Goal: Ask a question

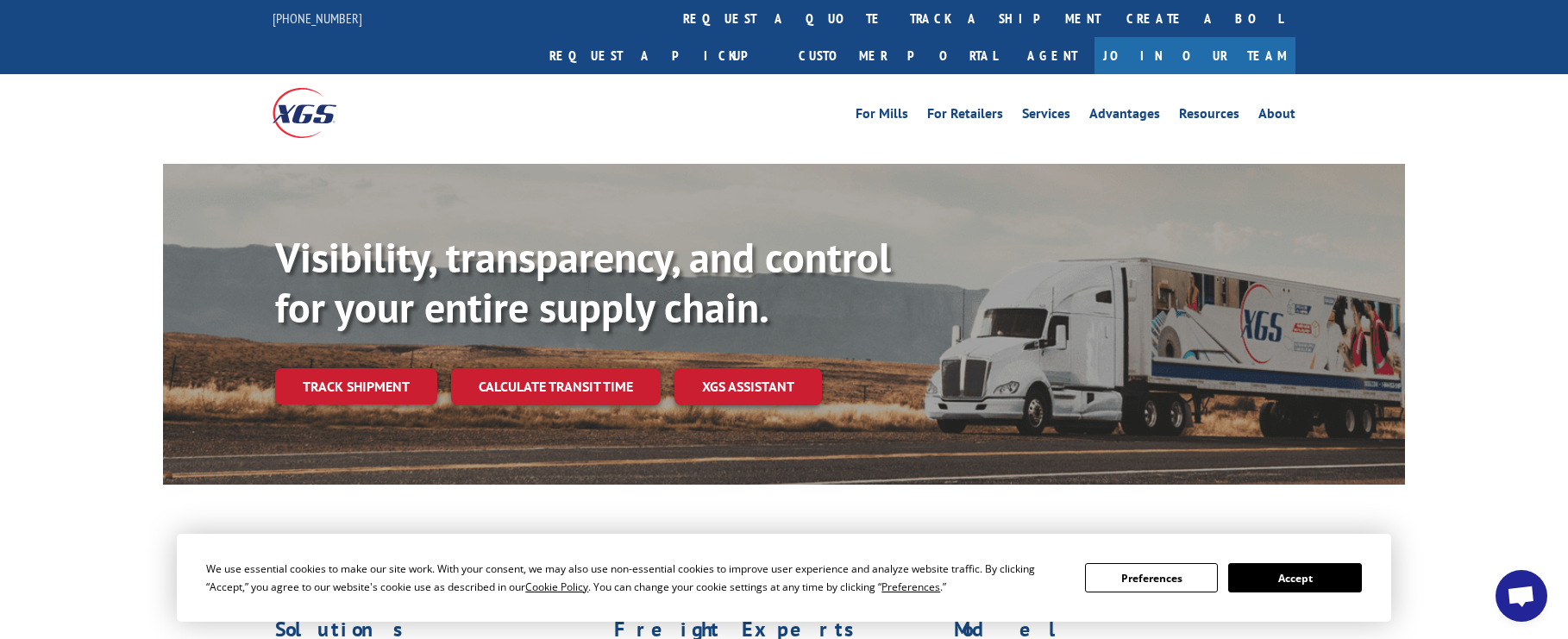
click at [1280, 581] on button "Accept" at bounding box center [1295, 578] width 132 height 29
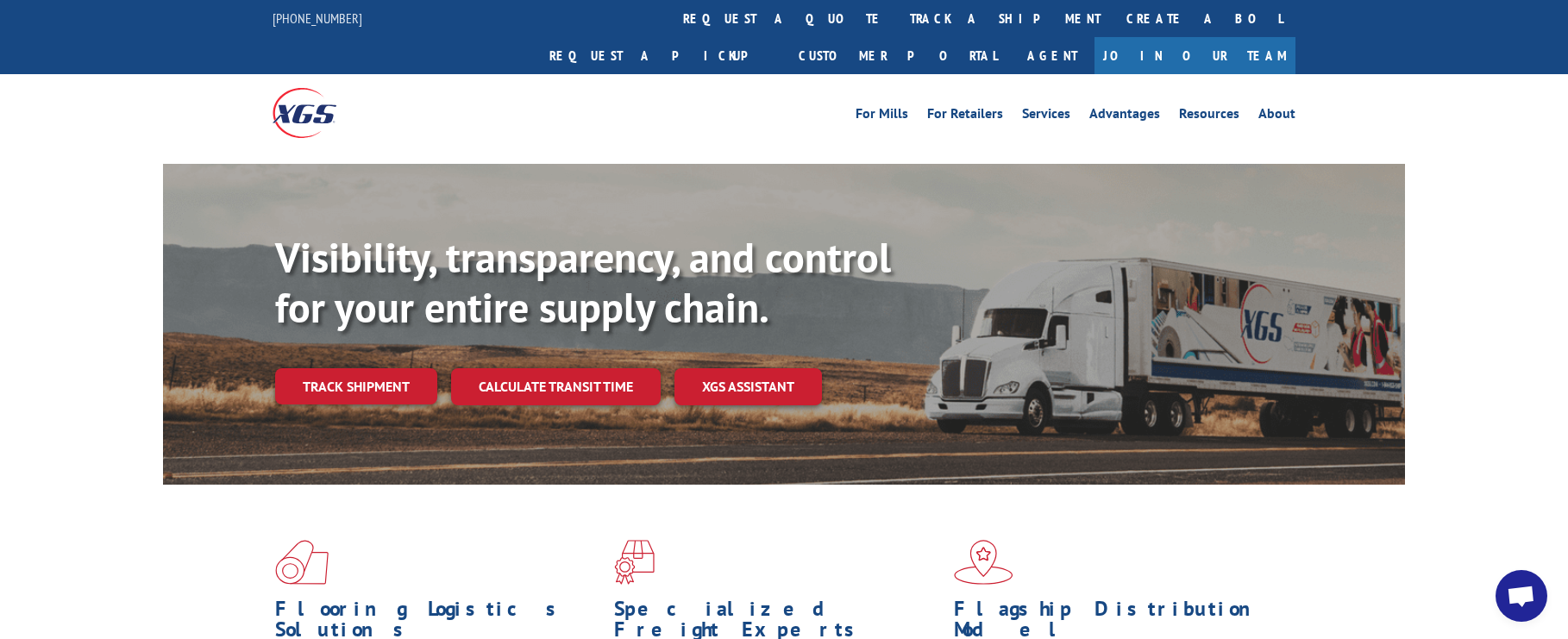
drag, startPoint x: 1521, startPoint y: 594, endPoint x: 1494, endPoint y: 584, distance: 28.8
click at [1521, 594] on span "Open chat" at bounding box center [1521, 598] width 29 height 24
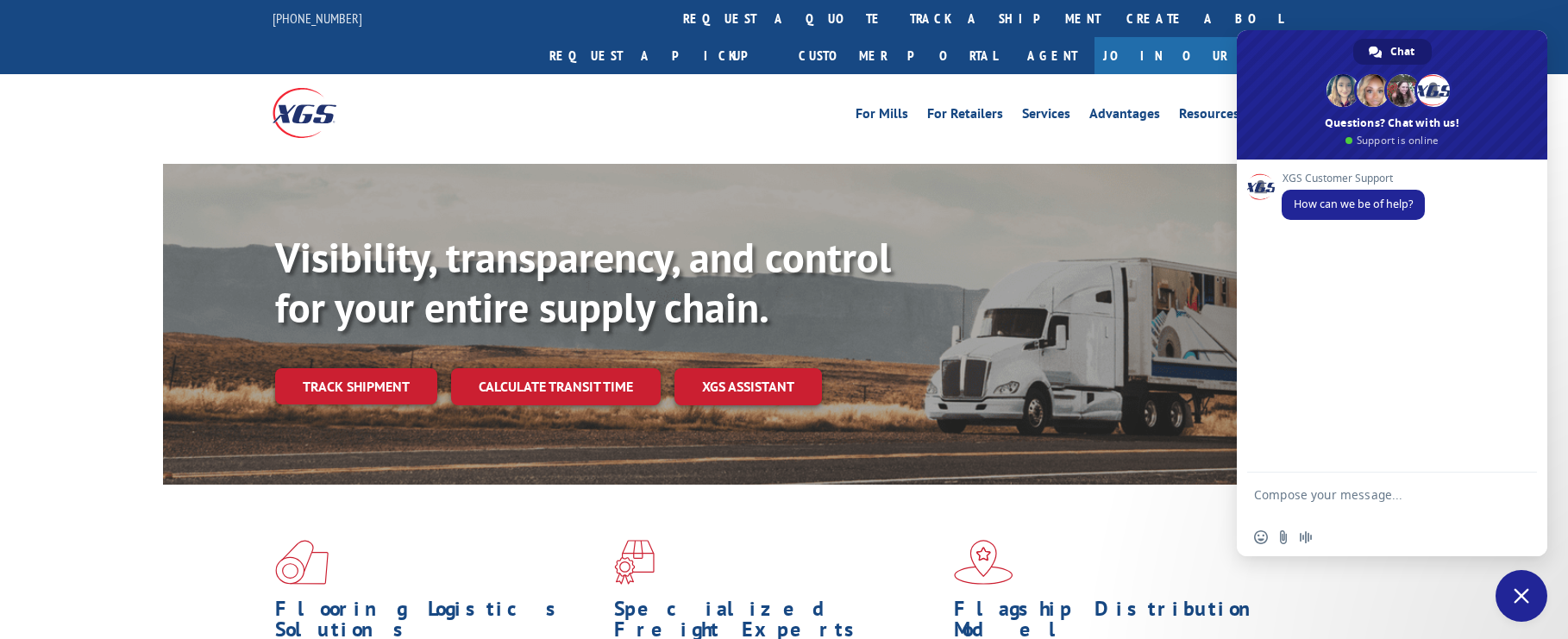
click at [1327, 496] on textarea "Compose your message..." at bounding box center [1373, 503] width 238 height 31
type textarea "c"
paste textarea "31536309"
paste textarea "17496324"
type textarea "Couls you please check the delivery status [PERSON_NAME] 31536309 | PRO 1749632…"
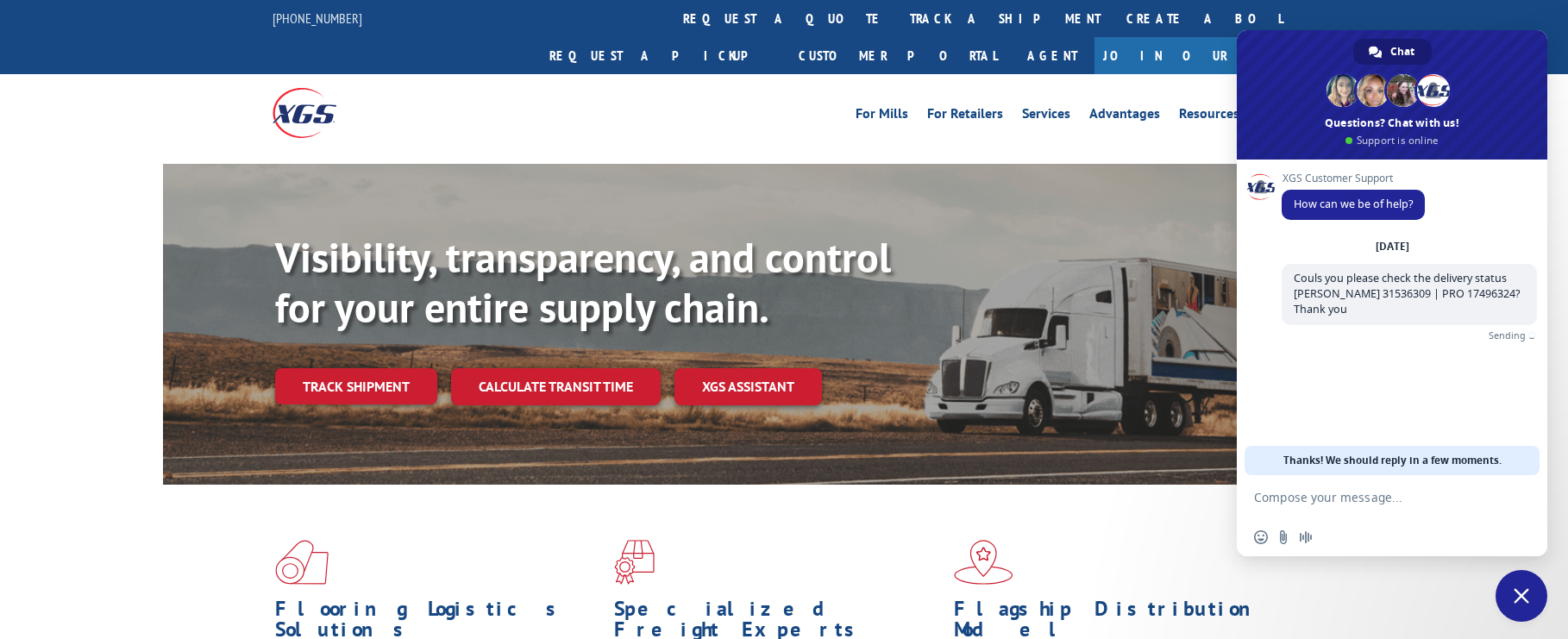
click at [137, 307] on div "Visibility, transparency, and control for your entire supply chain. Track shipm…" at bounding box center [784, 341] width 1568 height 355
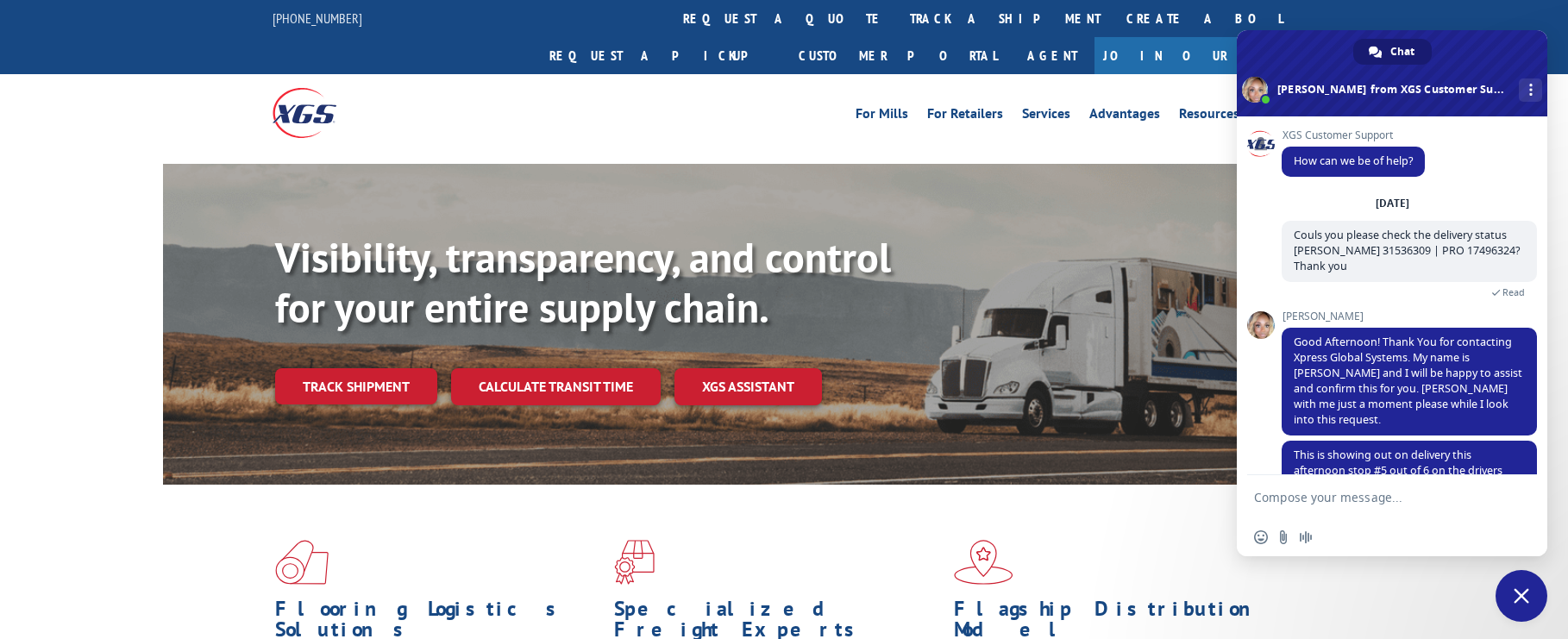
scroll to position [31, 0]
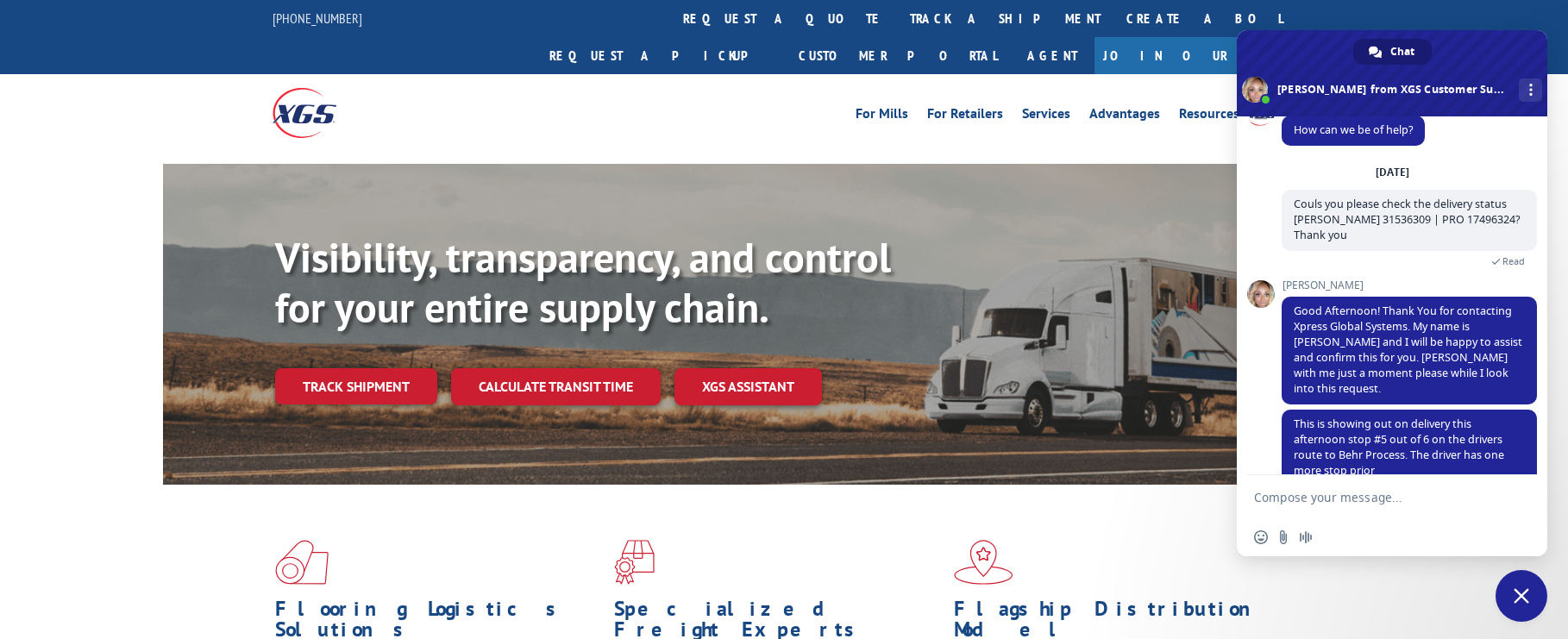
click at [1369, 499] on textarea "Compose your message..." at bounding box center [1373, 497] width 238 height 16
type textarea "G"
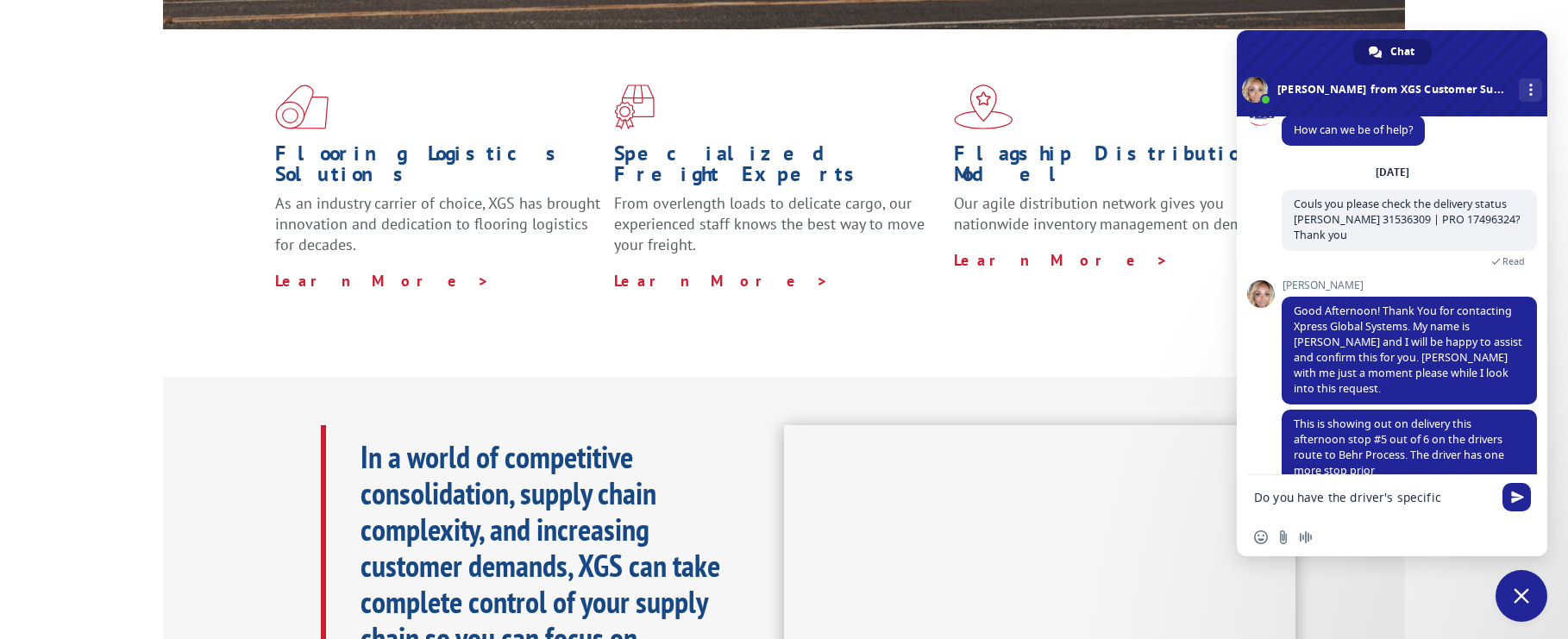
click at [1459, 494] on textarea "Do you have the driver's specific" at bounding box center [1373, 497] width 238 height 16
type textarea "Do you have the driver's ETA?"
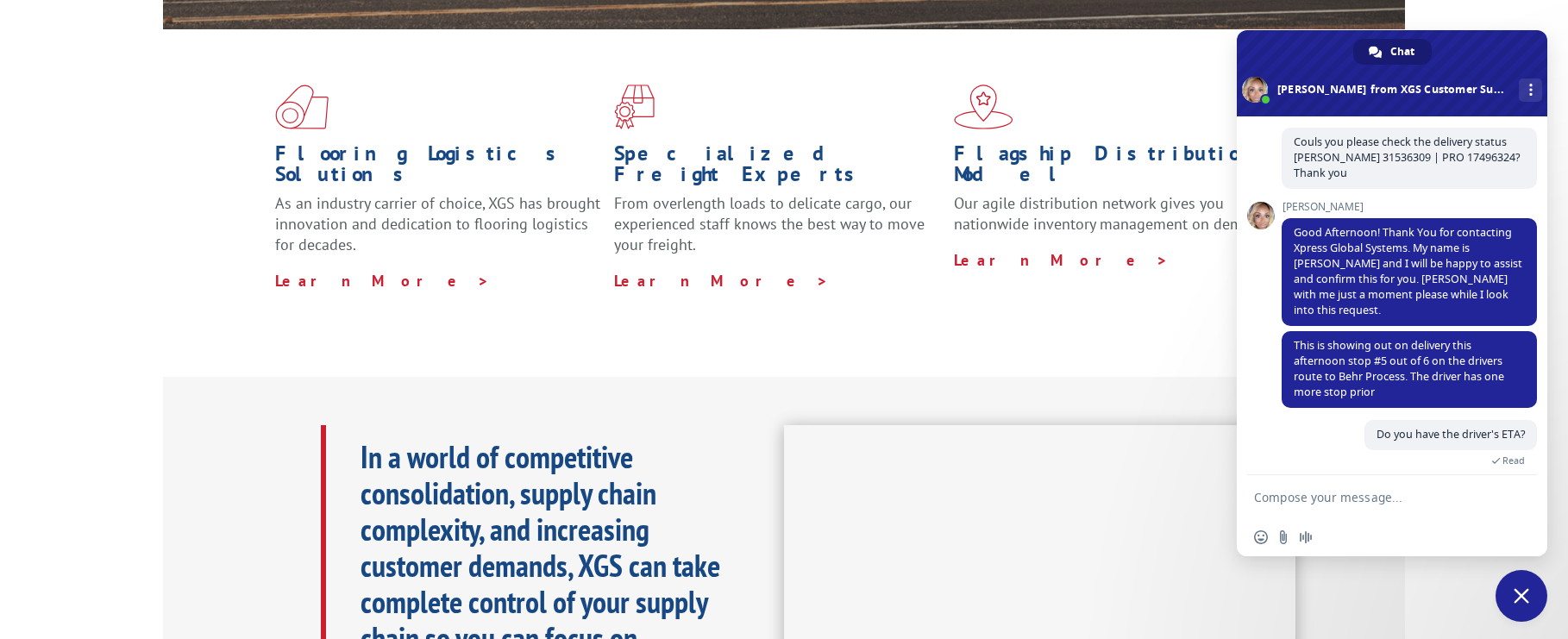
scroll to position [164, 0]
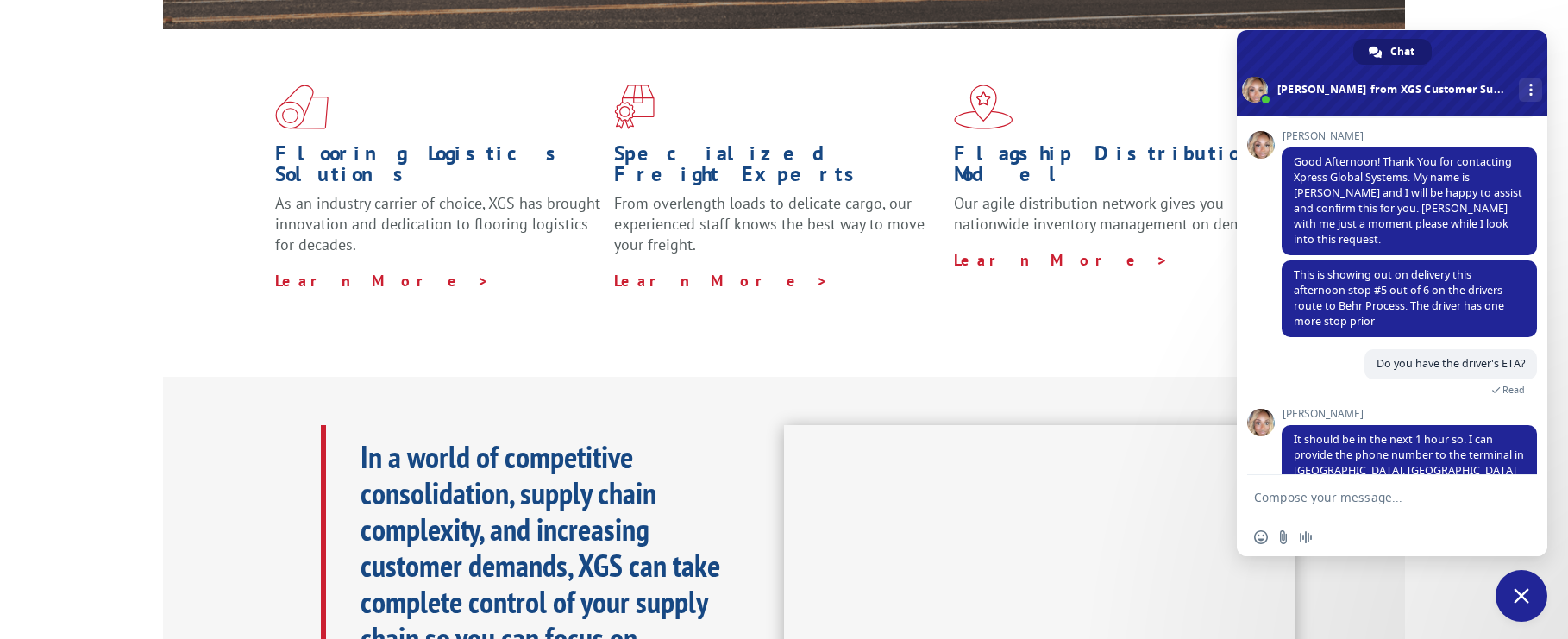
click at [1287, 487] on form at bounding box center [1373, 498] width 238 height 47
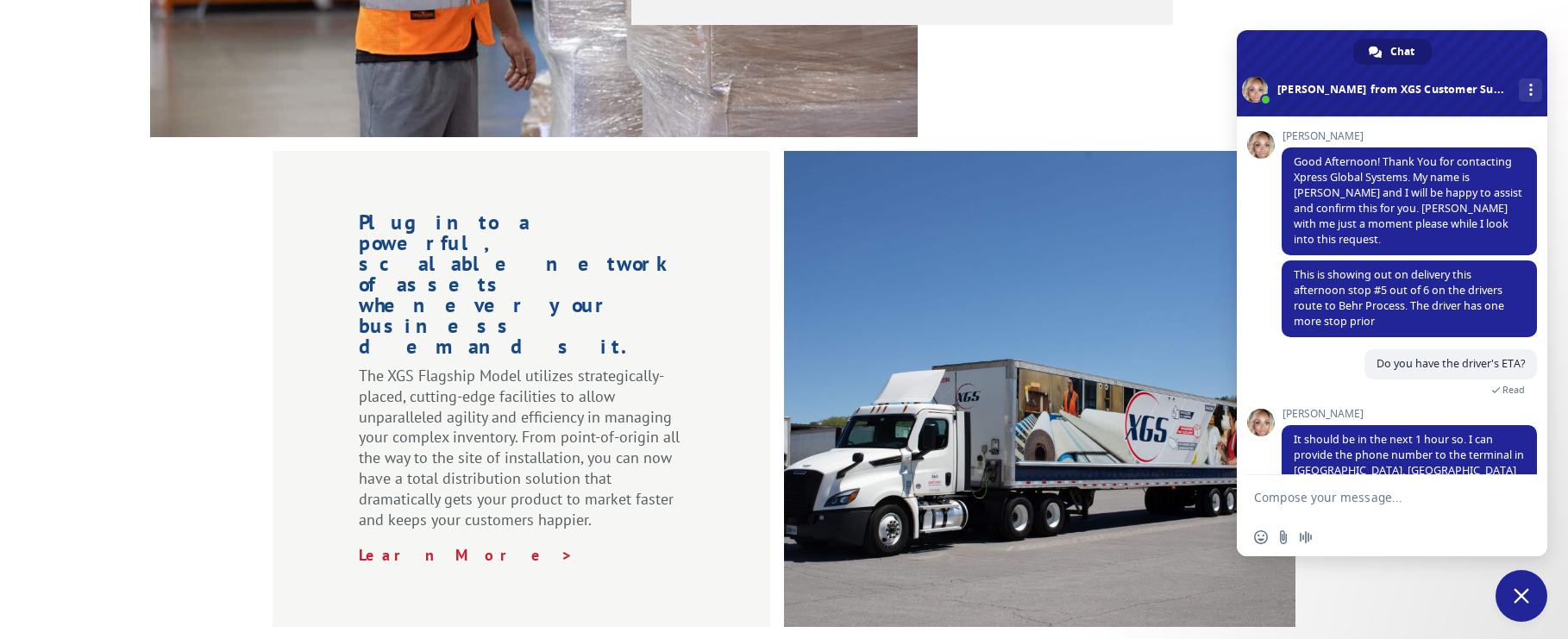
scroll to position [1664, 0]
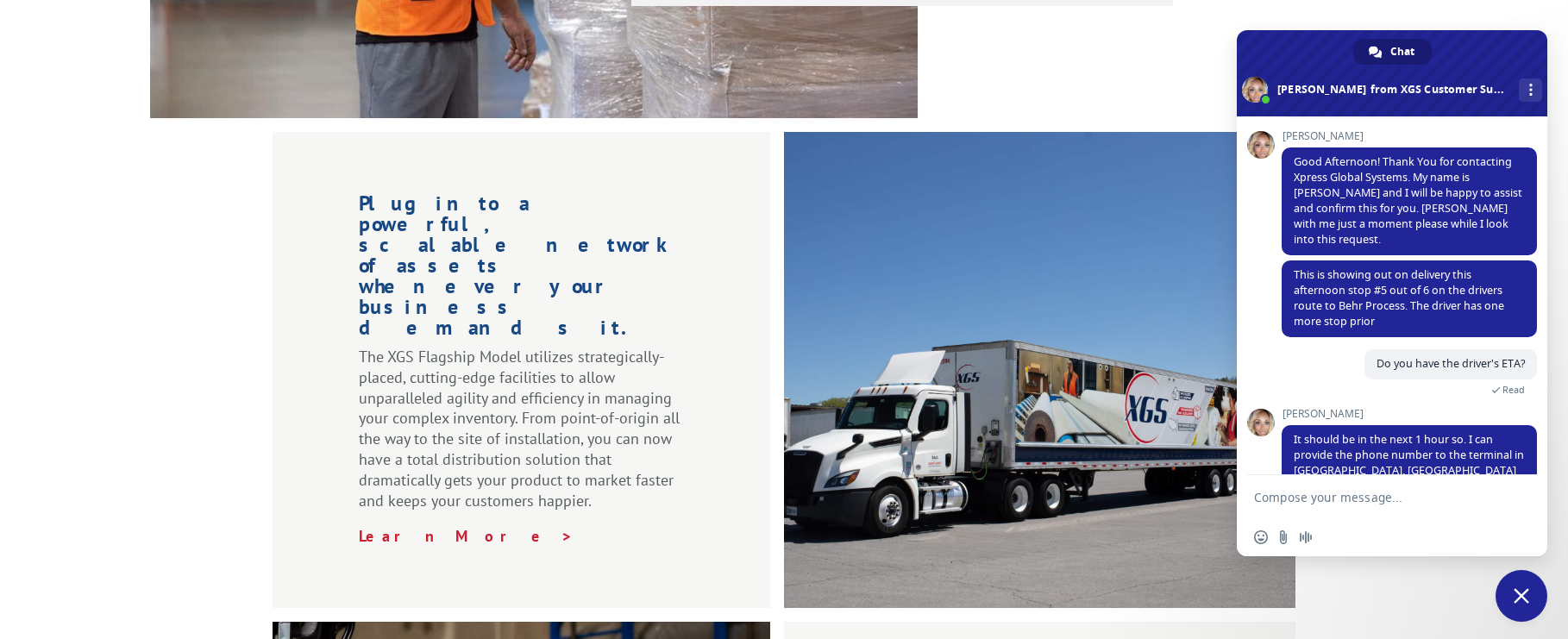
click at [1297, 500] on textarea "Compose your message..." at bounding box center [1373, 497] width 238 height 16
type textarea "Got it. Thank you"
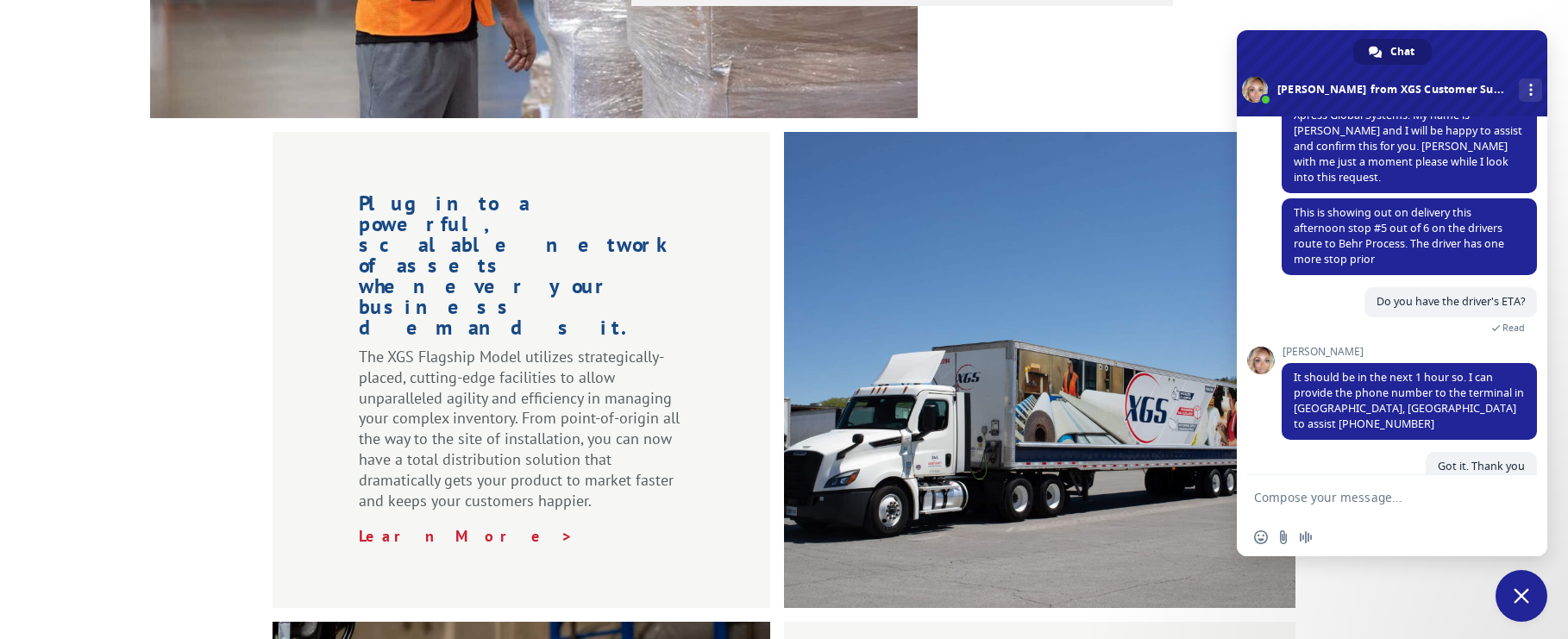
scroll to position [206, 0]
